Goal: Task Accomplishment & Management: Manage account settings

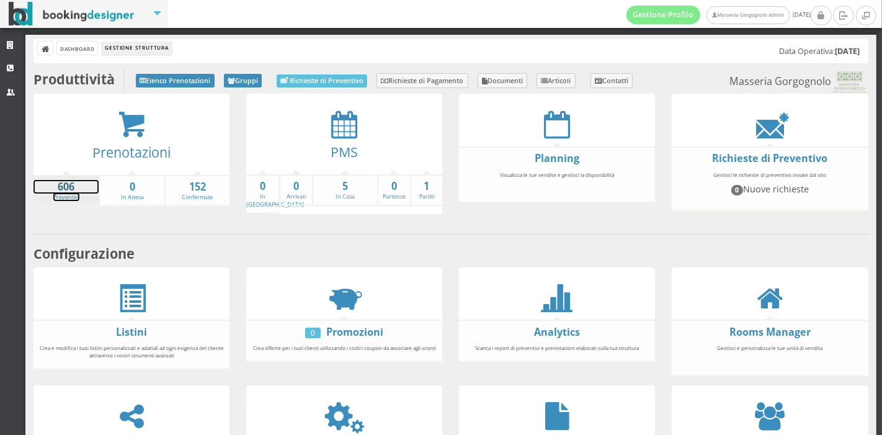
click at [55, 183] on strong "606" at bounding box center [66, 187] width 65 height 14
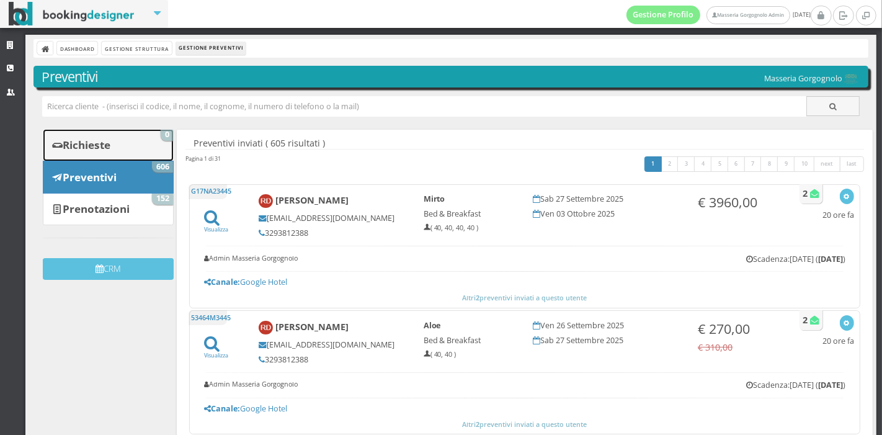
click at [117, 143] on link "Richieste 0" at bounding box center [108, 145] width 131 height 32
